Goal: Task Accomplishment & Management: Use online tool/utility

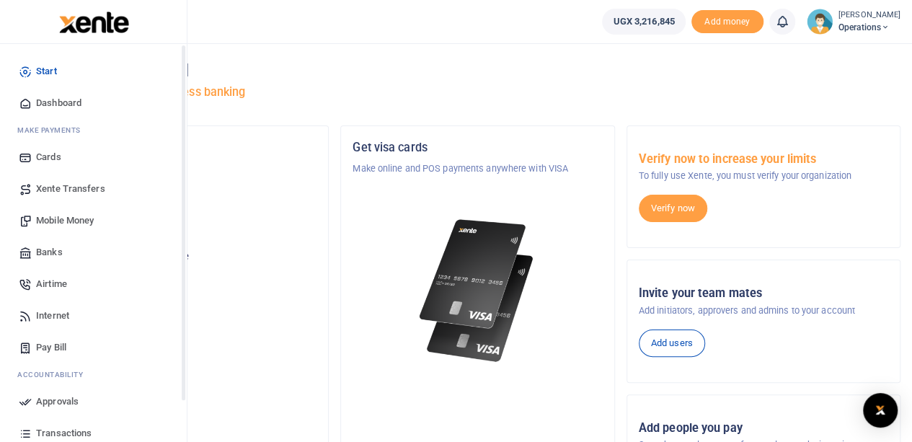
click at [48, 105] on span "Dashboard" at bounding box center [58, 103] width 45 height 14
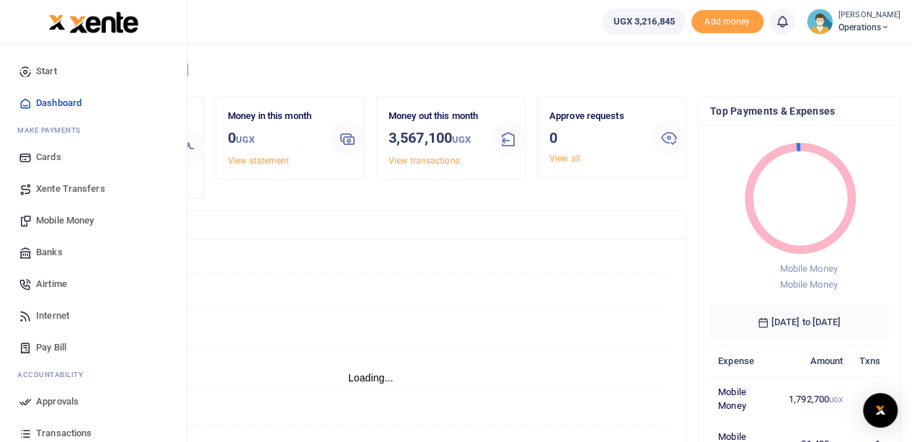
scroll to position [12, 12]
click at [56, 219] on span "Mobile Money" at bounding box center [65, 220] width 58 height 14
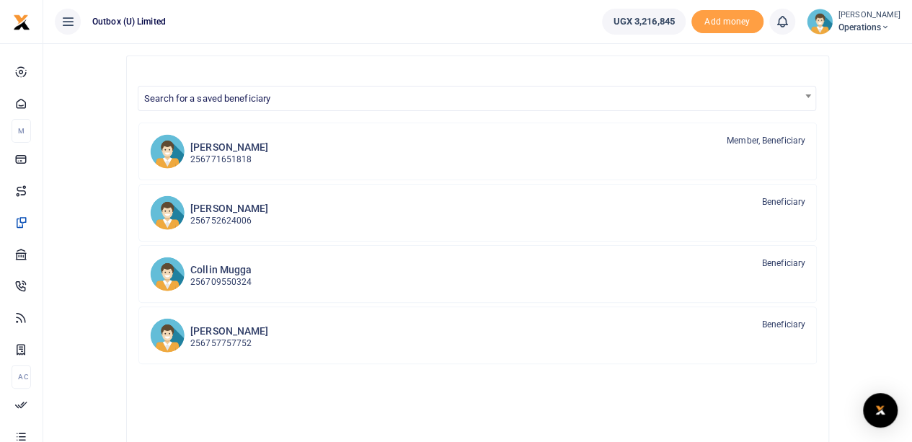
scroll to position [216, 0]
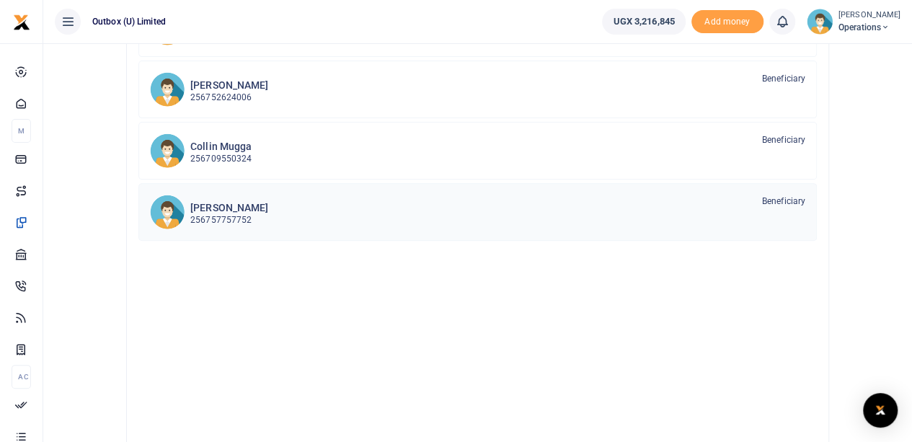
click at [230, 203] on h6 "[PERSON_NAME]" at bounding box center [229, 208] width 78 height 12
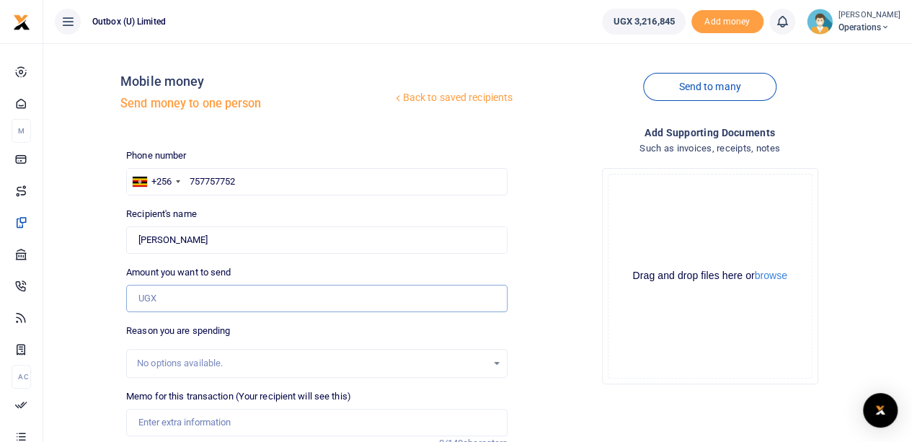
click at [214, 299] on input "Amount you want to send" at bounding box center [316, 298] width 381 height 27
type input "30,000"
click at [206, 417] on input "Memo for this transaction (Your recipient will see this)" at bounding box center [316, 422] width 381 height 27
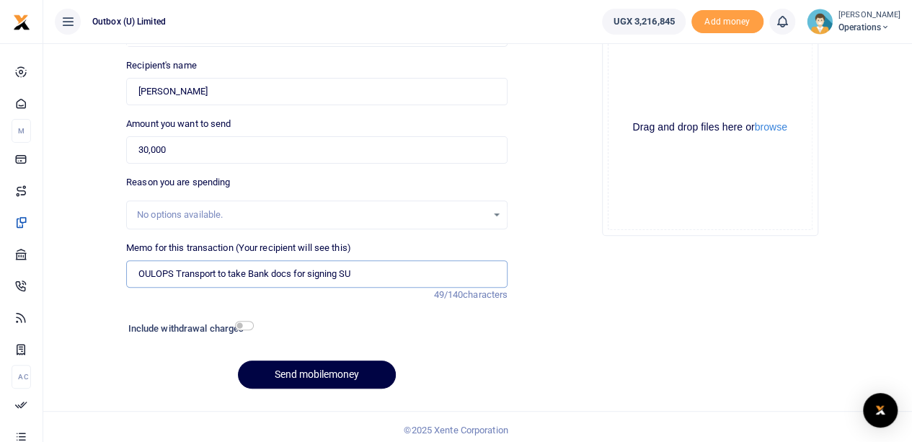
scroll to position [154, 0]
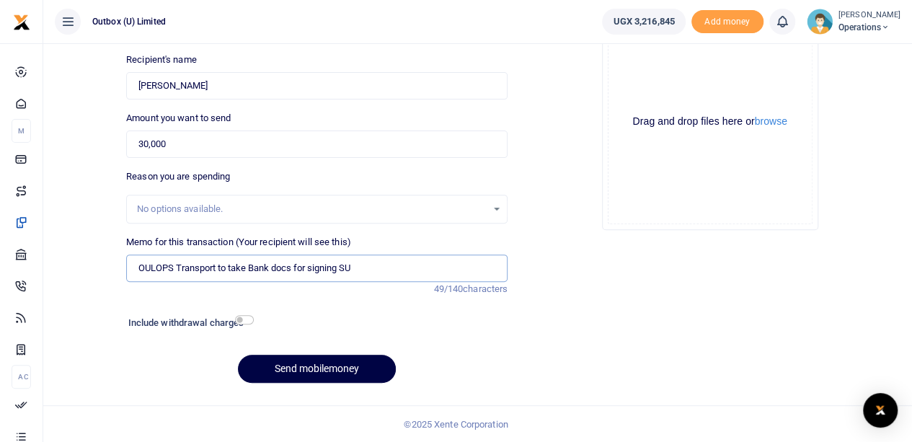
type input "OULOPS Transport to take Bank docs for signing SU"
click at [242, 319] on input "checkbox" at bounding box center [244, 319] width 19 height 9
checkbox input "true"
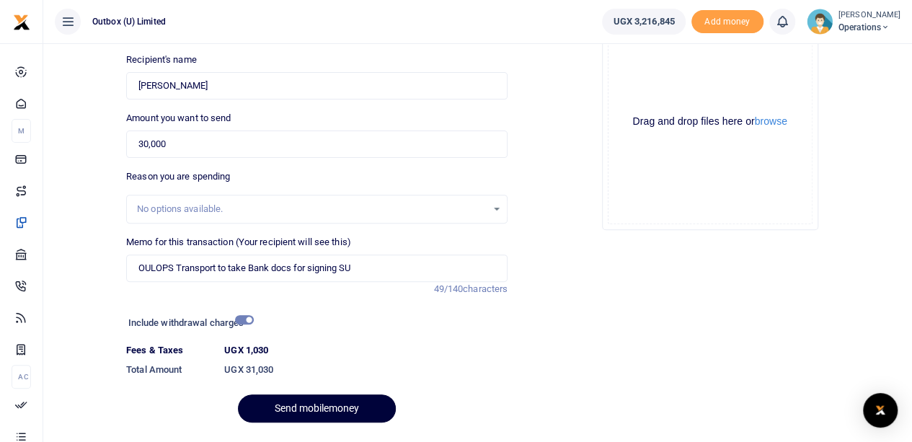
click at [306, 405] on button "Send mobilemoney" at bounding box center [317, 408] width 158 height 28
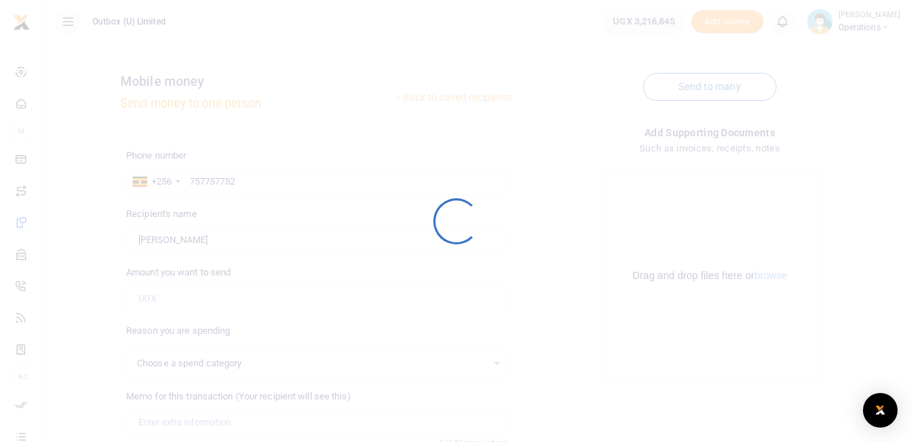
scroll to position [153, 0]
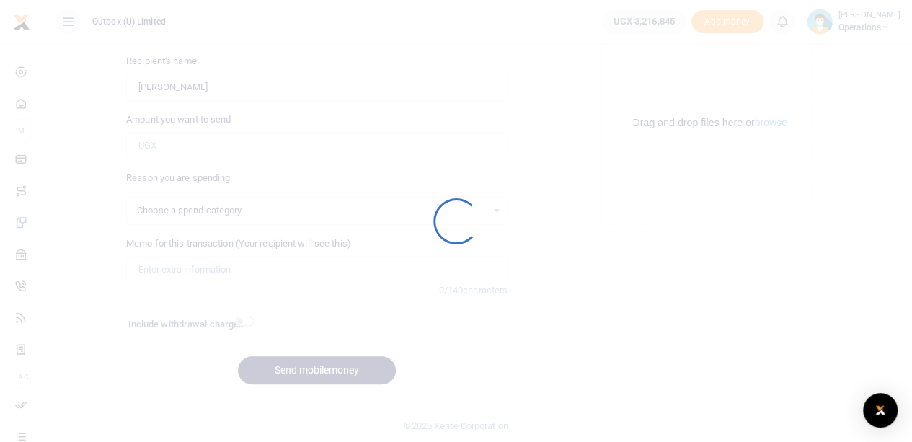
select select
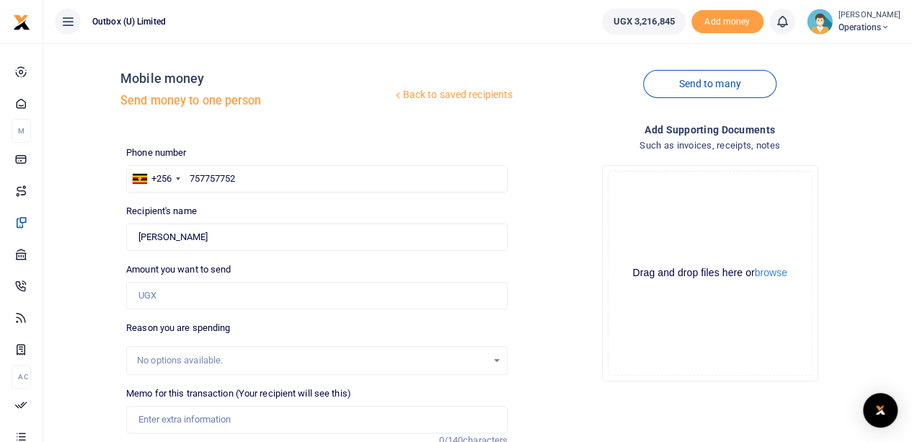
scroll to position [0, 0]
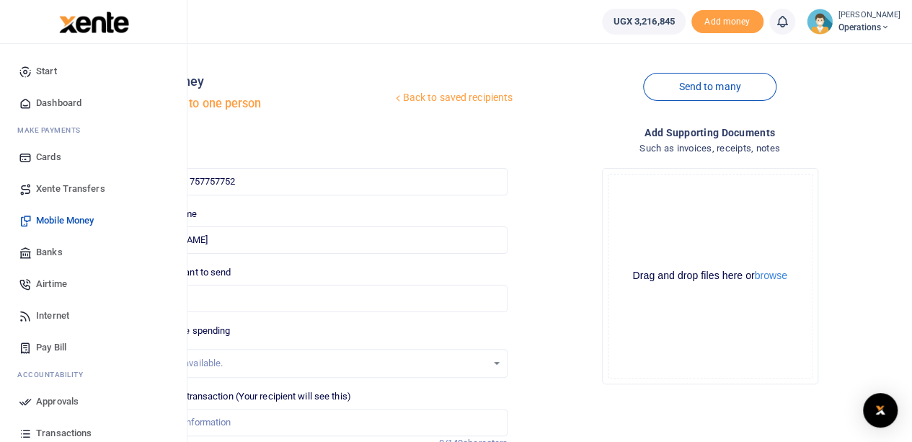
click at [63, 103] on span "Dashboard" at bounding box center [58, 103] width 45 height 14
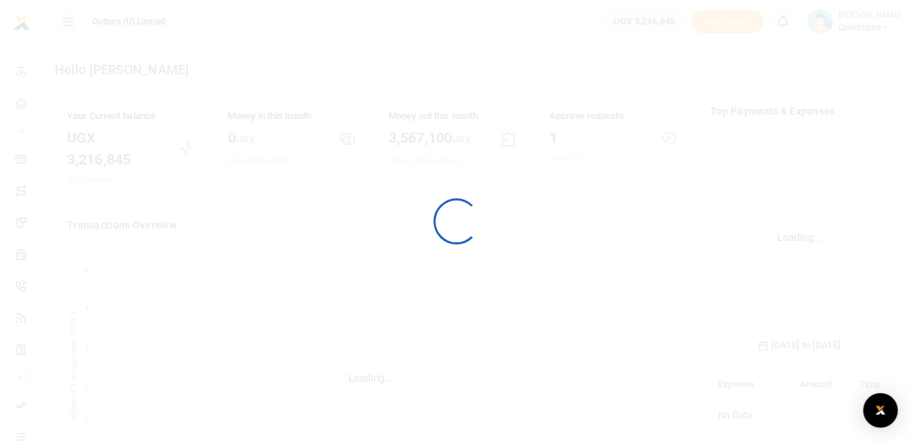
scroll to position [226, 167]
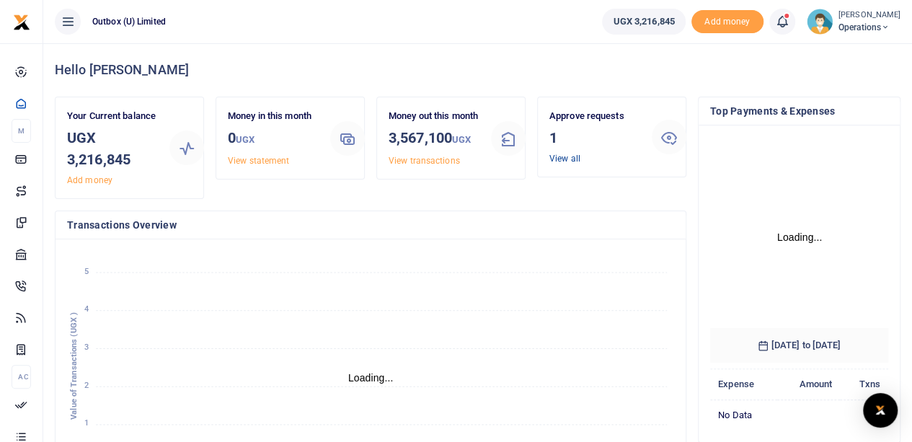
click at [570, 161] on link "View all" at bounding box center [565, 159] width 31 height 10
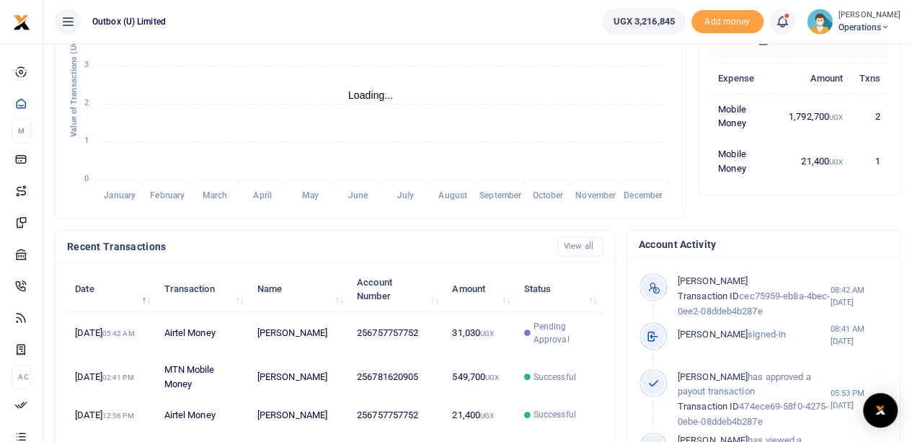
scroll to position [288, 0]
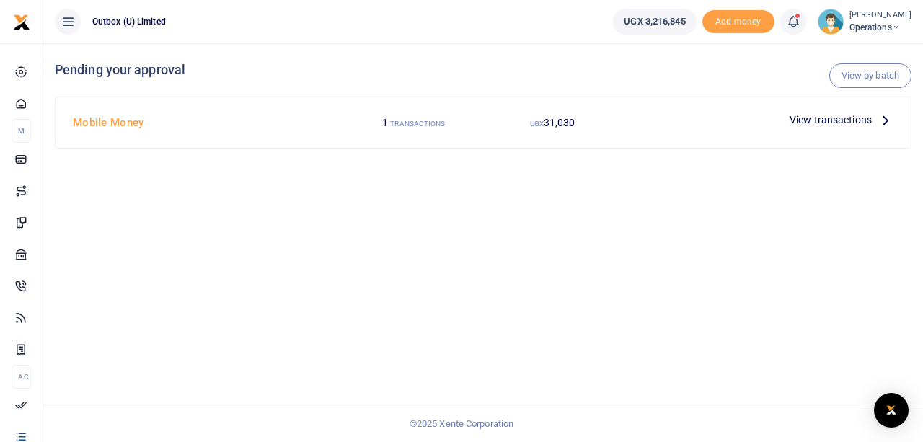
click at [808, 119] on span "View transactions" at bounding box center [831, 120] width 82 height 16
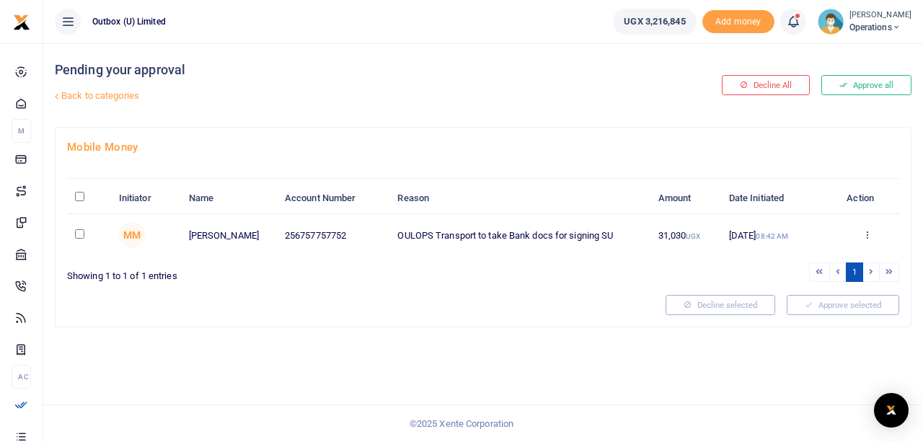
click at [76, 229] on input "checkbox" at bounding box center [79, 233] width 9 height 9
checkbox input "true"
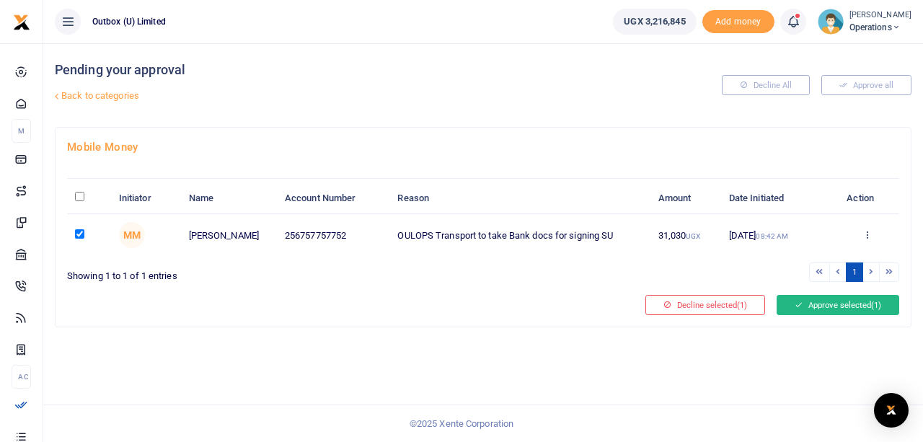
click at [834, 302] on button "Approve selected (1)" at bounding box center [838, 305] width 123 height 20
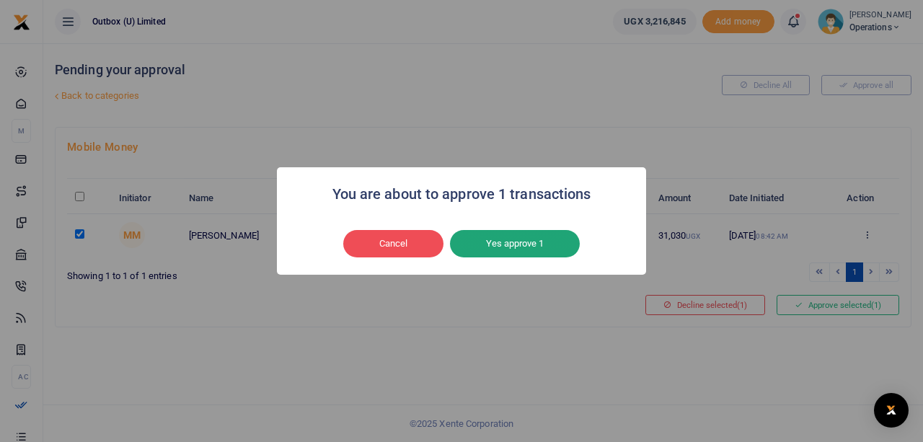
click at [521, 239] on button "Yes approve 1" at bounding box center [515, 243] width 130 height 27
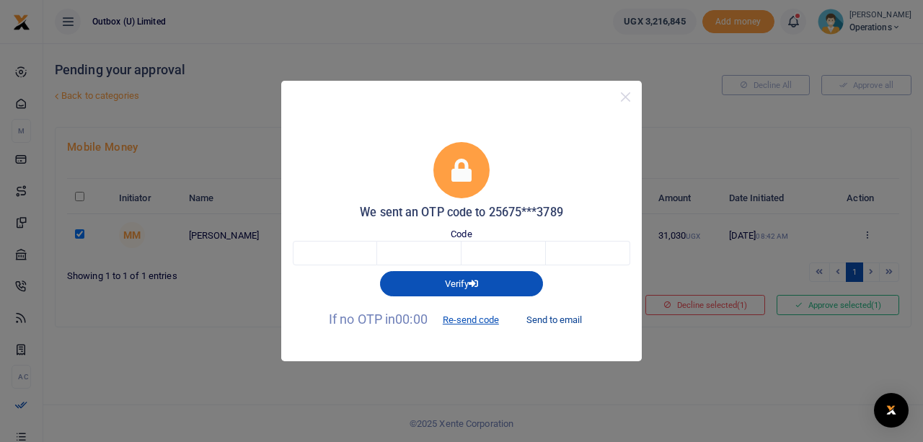
click at [557, 317] on button "Send to email" at bounding box center [554, 320] width 80 height 25
click at [326, 256] on input "text" at bounding box center [335, 253] width 84 height 25
type input "3"
type input "8"
type input "5"
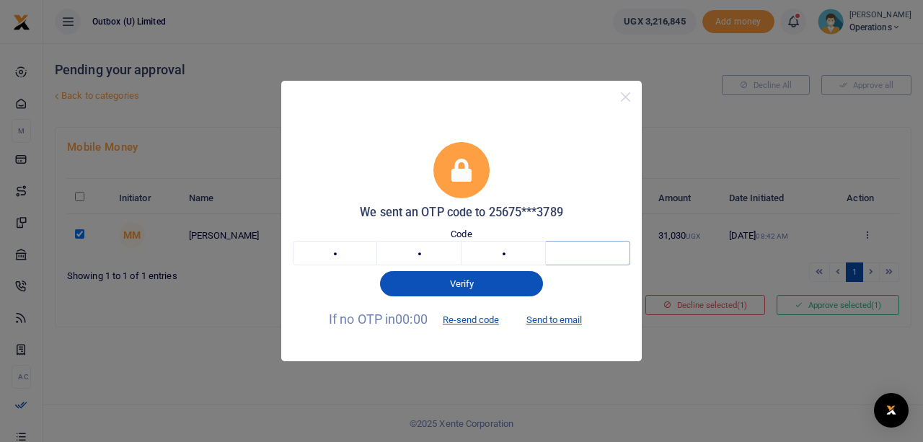
type input "4"
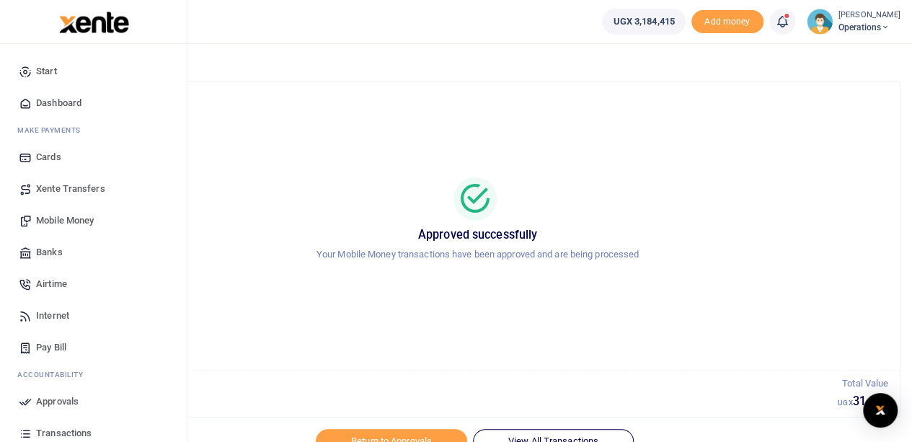
click at [68, 105] on span "Dashboard" at bounding box center [58, 103] width 45 height 14
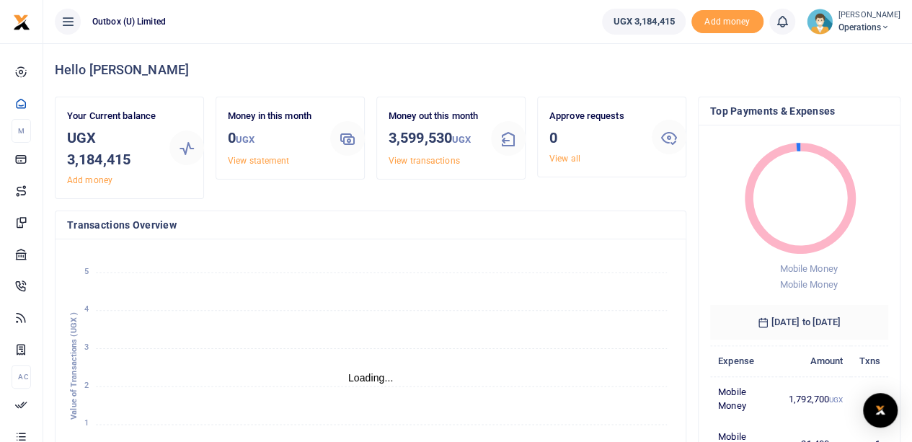
scroll to position [12, 12]
